Goal: Information Seeking & Learning: Learn about a topic

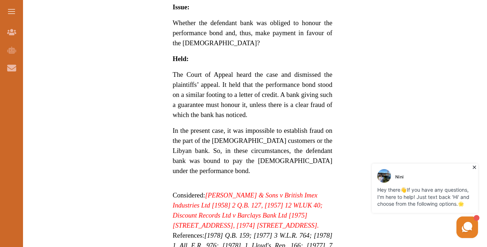
scroll to position [717, 0]
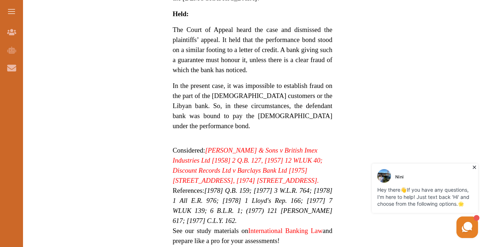
click at [475, 166] on icon at bounding box center [474, 167] width 7 height 7
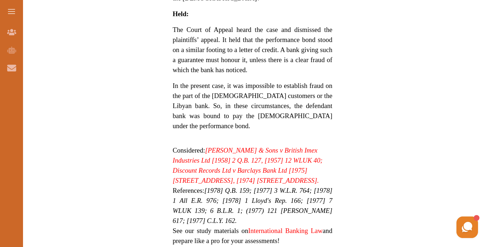
click at [291, 147] on em "[PERSON_NAME] & Sons v British Imex Industries Ltd [1958] 2 Q.B. 127, [1957] 12…" at bounding box center [248, 156] width 150 height 18
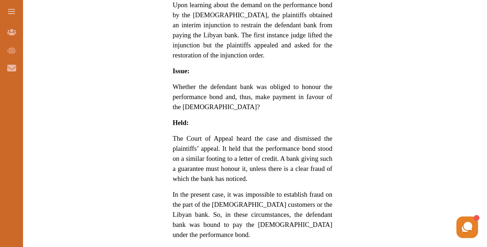
scroll to position [609, 0]
